Goal: Task Accomplishment & Management: Manage account settings

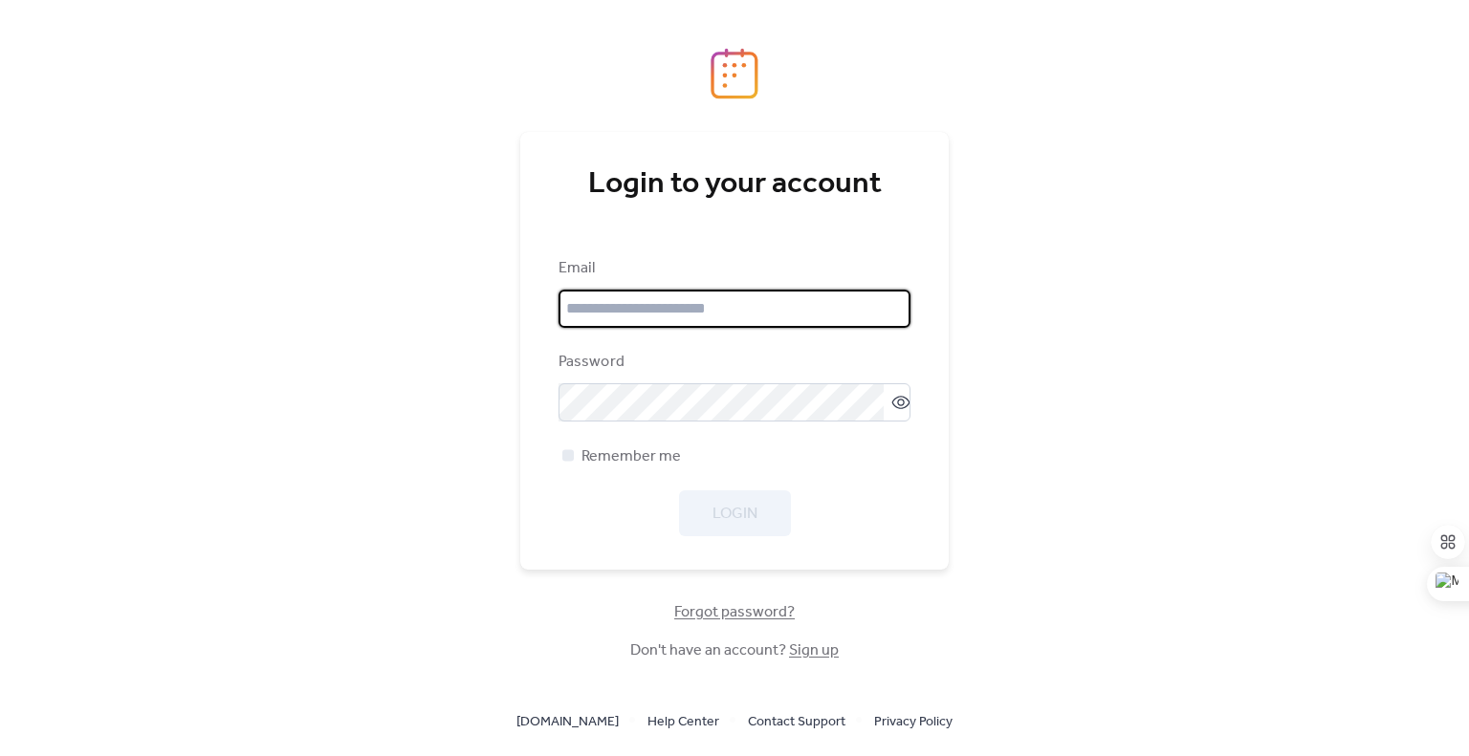
type input "**********"
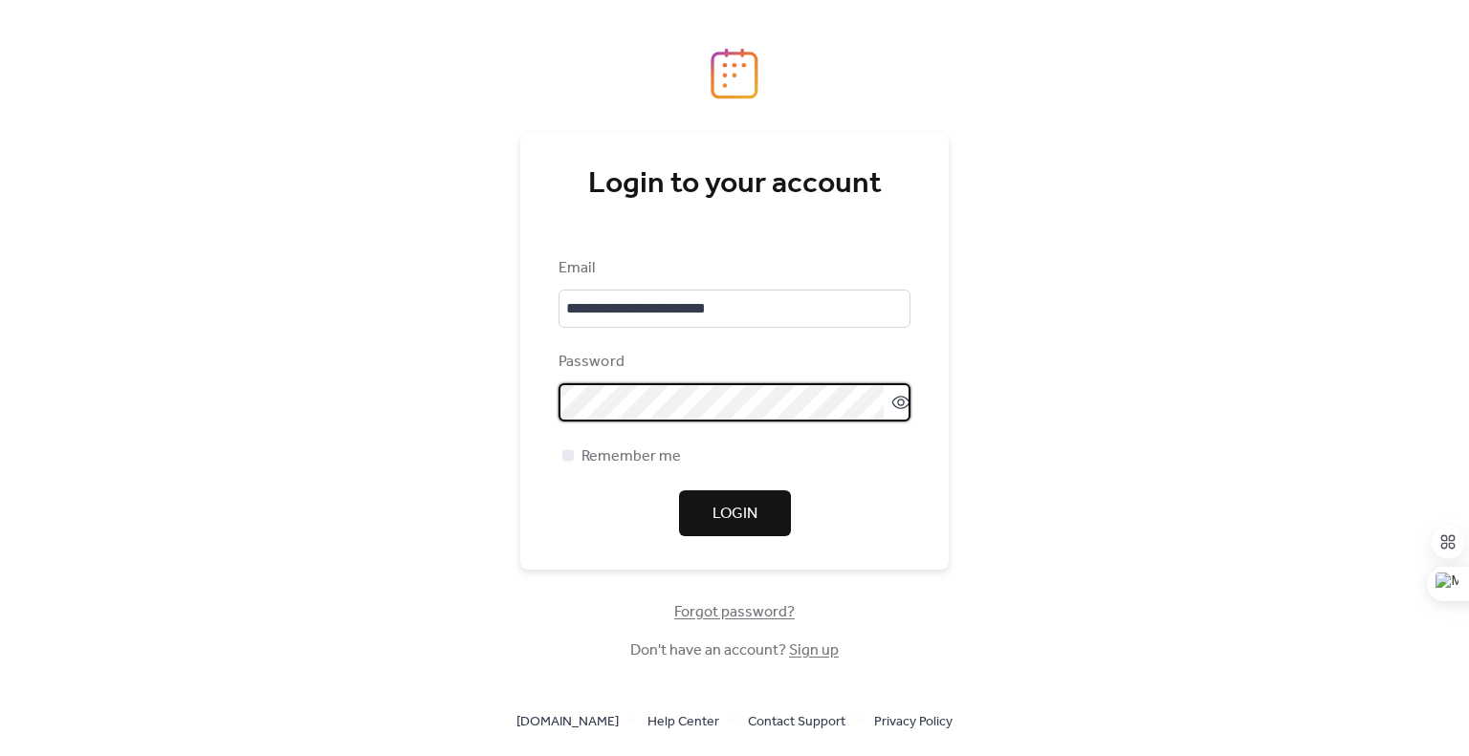
click at [621, 503] on div "Login" at bounding box center [735, 514] width 352 height 46
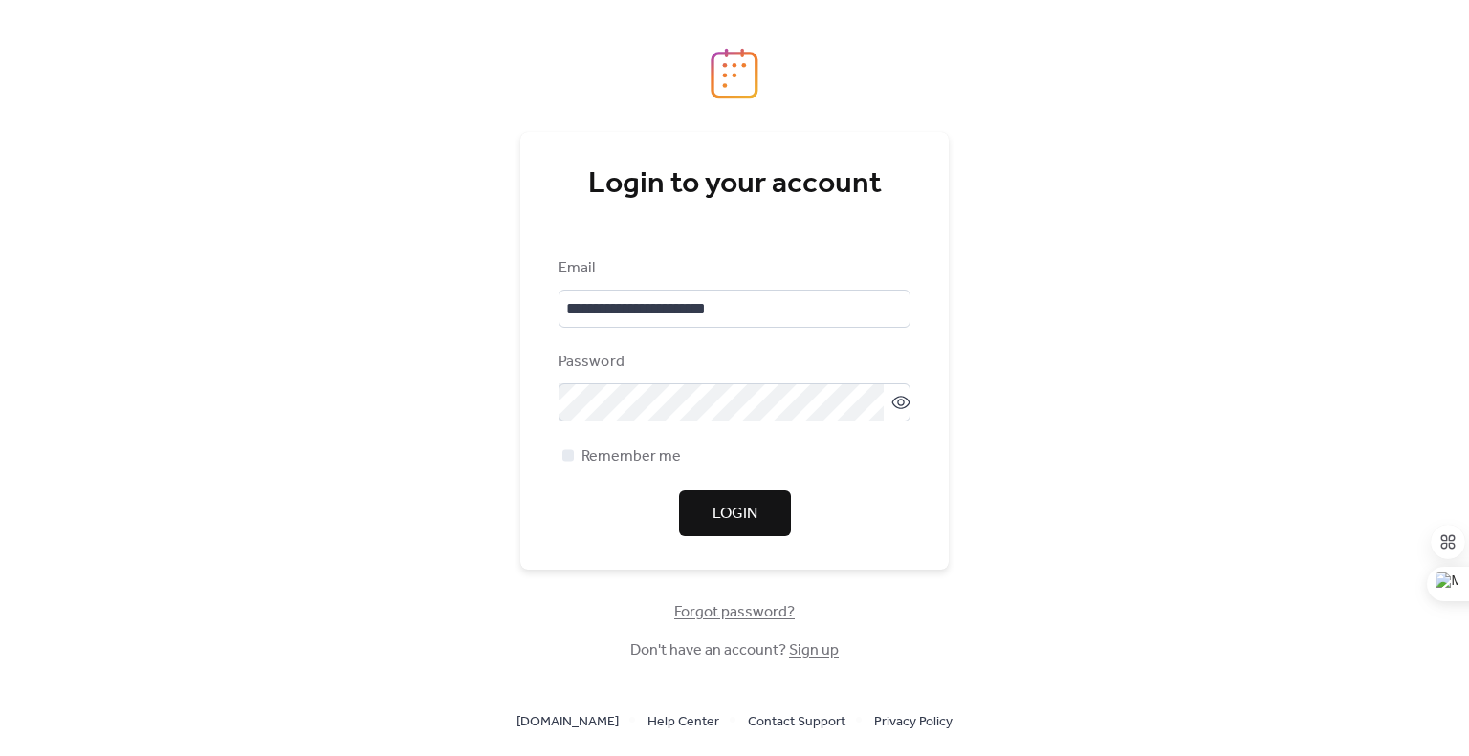
click at [755, 511] on span "Login" at bounding box center [734, 514] width 45 height 23
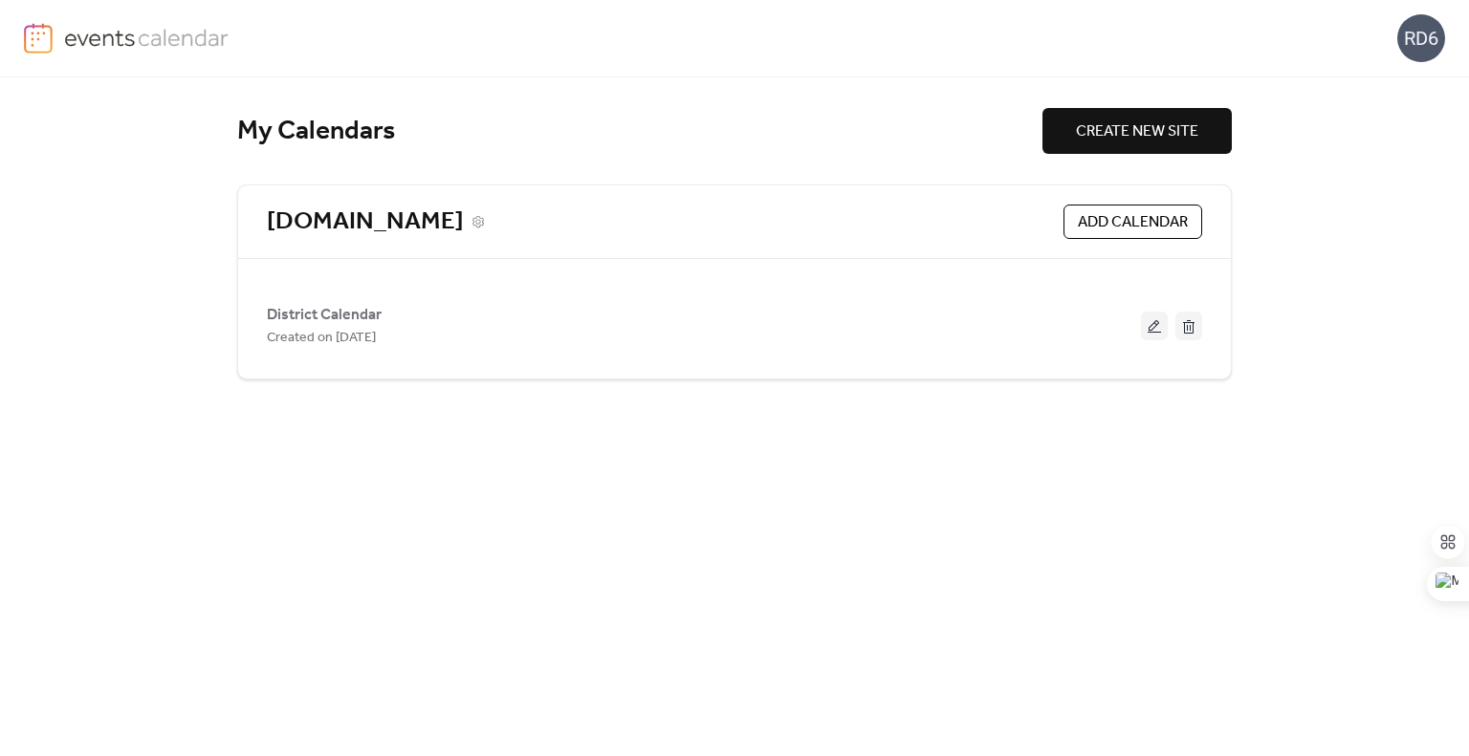
click at [464, 228] on link "[DOMAIN_NAME]" at bounding box center [365, 223] width 197 height 32
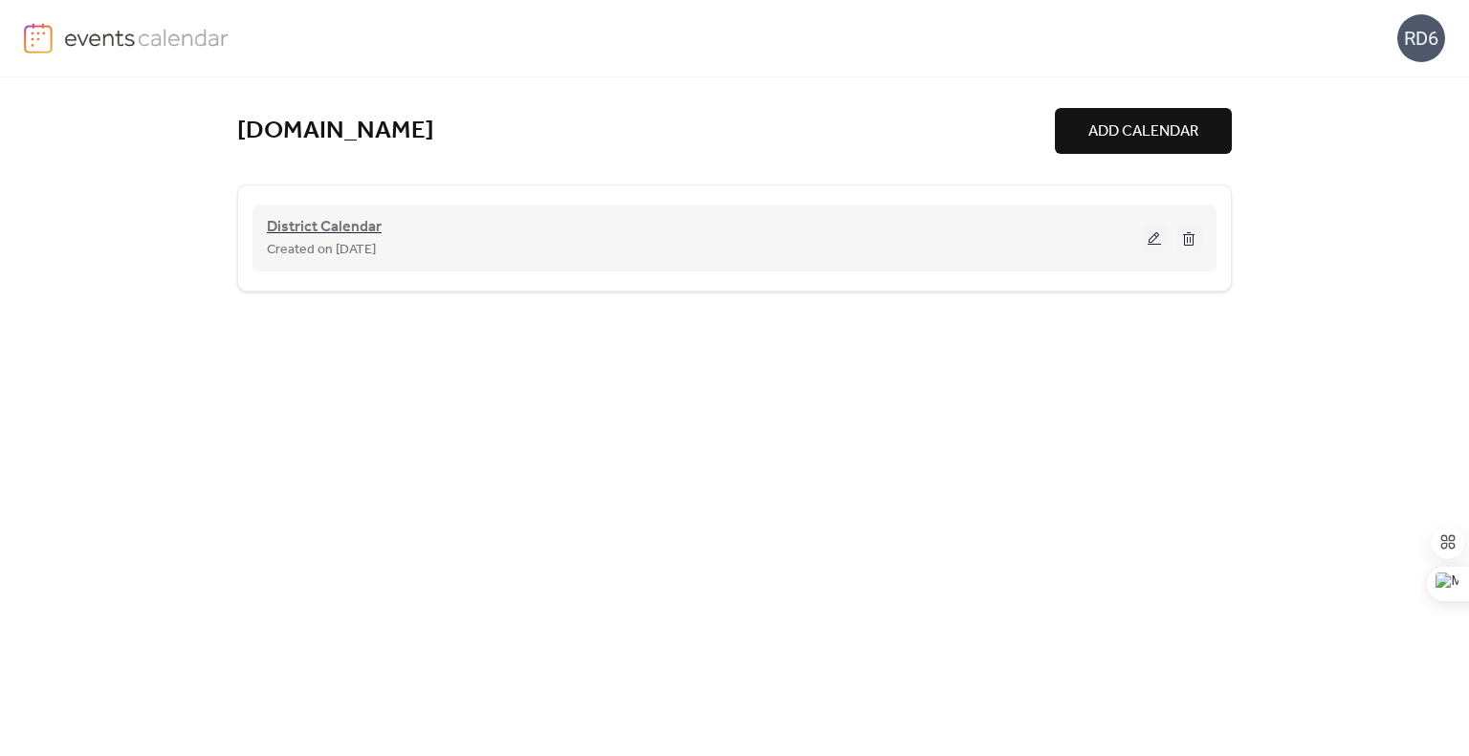
click at [332, 226] on span "District Calendar" at bounding box center [324, 227] width 115 height 23
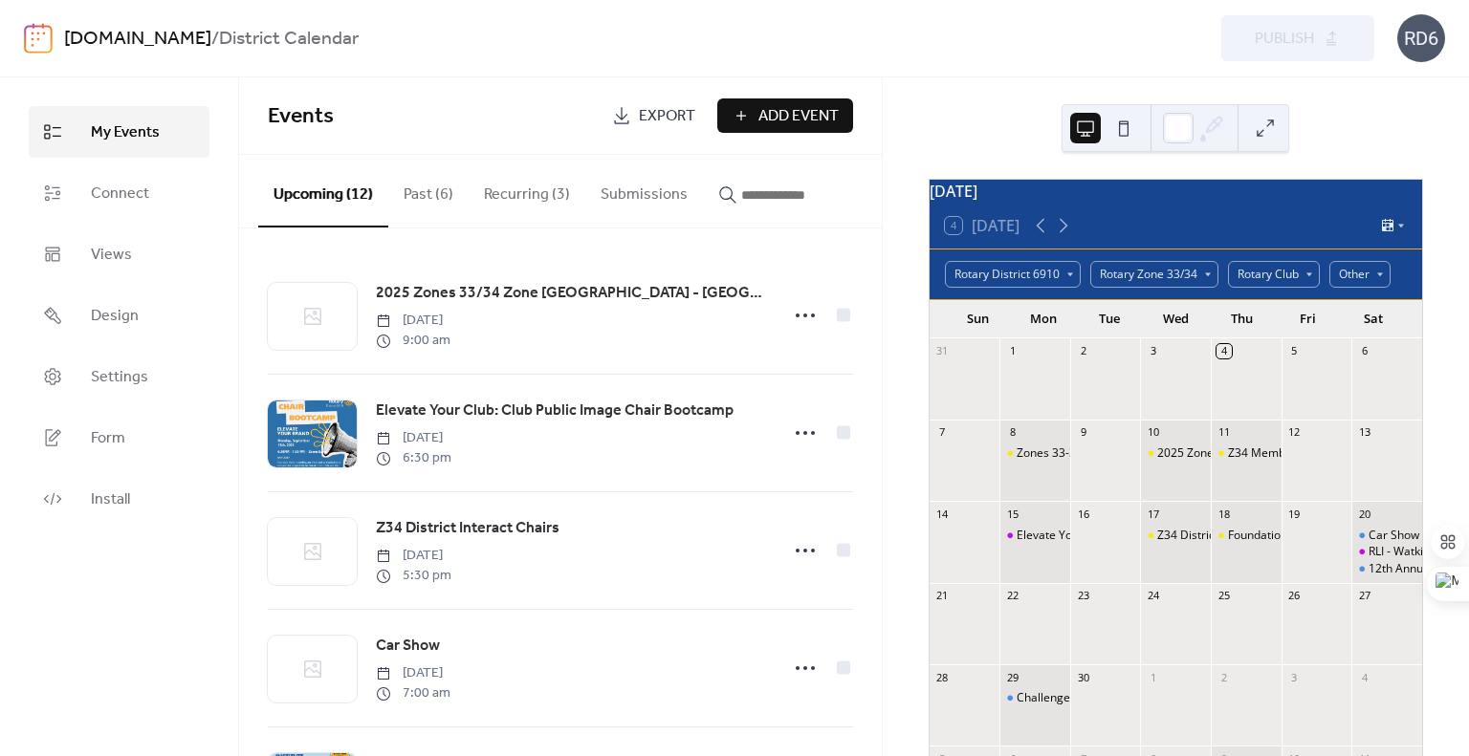
click at [652, 198] on button "Submissions" at bounding box center [644, 190] width 118 height 71
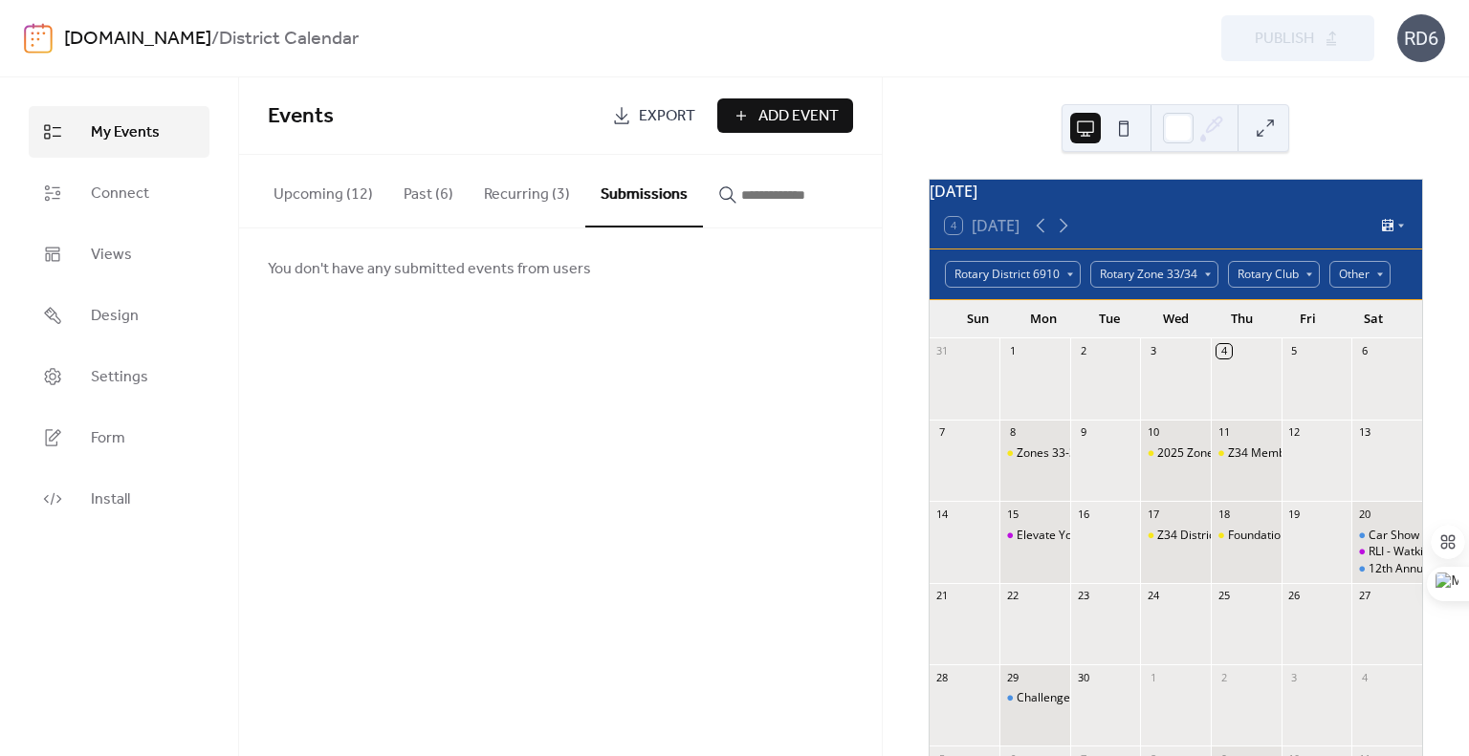
click at [516, 43] on div "[DOMAIN_NAME] / District Calendar" at bounding box center [424, 39] width 720 height 36
